Goal: Navigation & Orientation: Find specific page/section

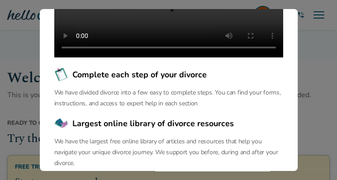
scroll to position [229, 0]
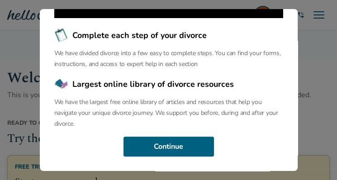
click at [181, 132] on div "Welcome to the Hello Divorce Portal Welcome to our curated collection of resour…" at bounding box center [169, 90] width 258 height 162
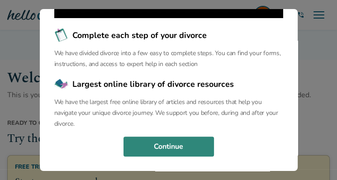
click at [167, 145] on button "Continue" at bounding box center [168, 147] width 90 height 20
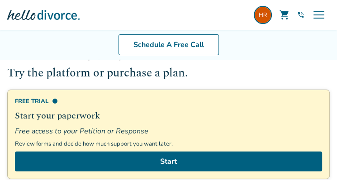
scroll to position [0, 0]
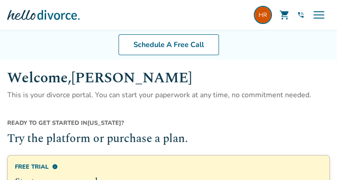
click at [325, 17] on span "menu" at bounding box center [318, 15] width 14 height 14
